Goal: Information Seeking & Learning: Stay updated

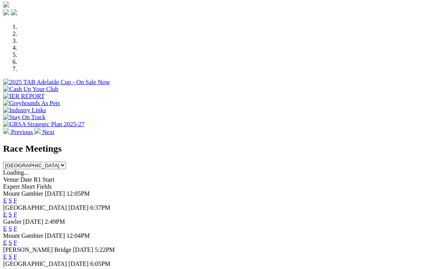
scroll to position [224, 0]
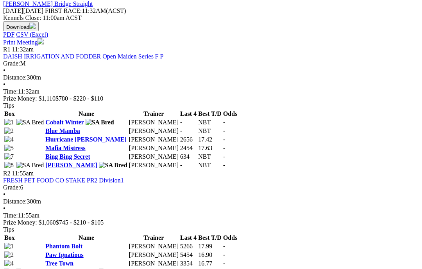
scroll to position [319, 0]
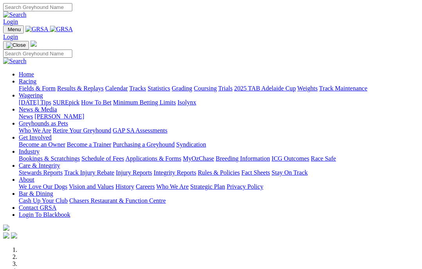
scroll to position [255, 0]
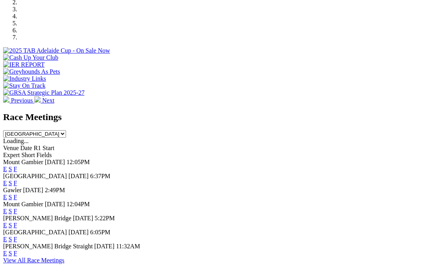
click at [17, 180] on link "F" at bounding box center [16, 183] width 4 height 7
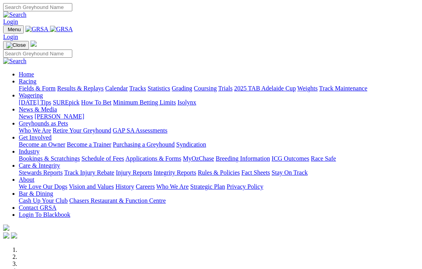
scroll to position [255, 0]
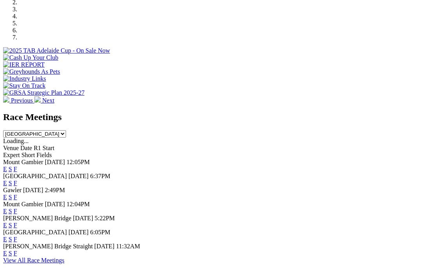
click at [17, 166] on link "F" at bounding box center [16, 169] width 4 height 7
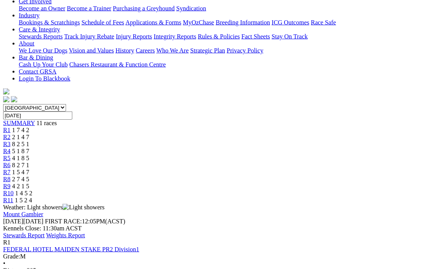
scroll to position [151, 0]
click at [45, 232] on link "Stewards Report" at bounding box center [23, 235] width 41 height 7
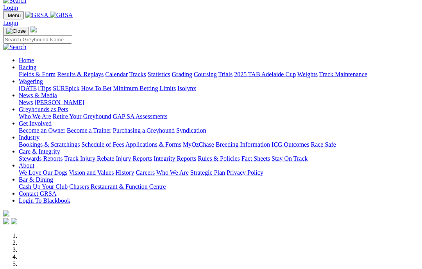
scroll to position [9, 0]
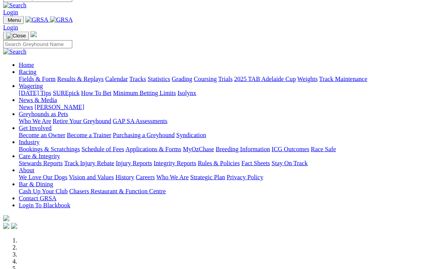
click at [57, 97] on link "News & Media" at bounding box center [38, 100] width 38 height 7
click at [33, 103] on link "News" at bounding box center [26, 106] width 14 height 7
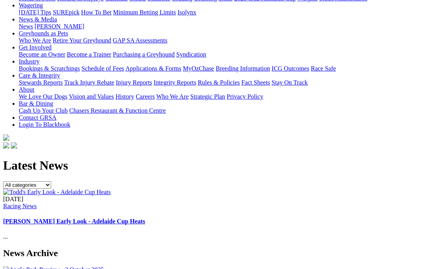
scroll to position [110, 0]
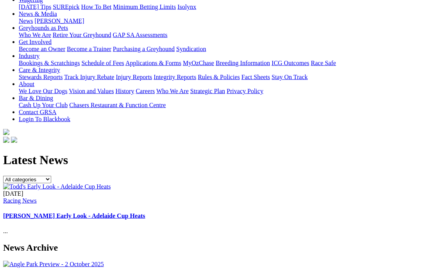
click at [47, 184] on img at bounding box center [56, 187] width 107 height 7
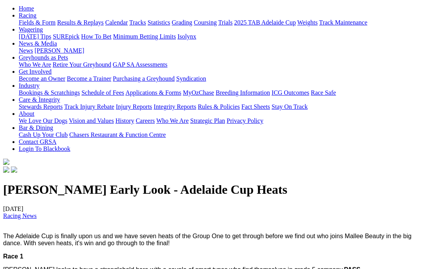
scroll to position [49, 0]
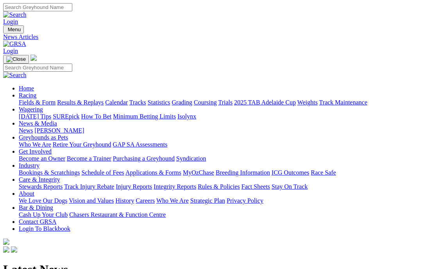
scroll to position [141, 0]
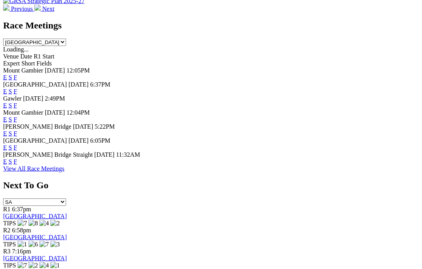
scroll to position [348, 0]
